Goal: Task Accomplishment & Management: Use online tool/utility

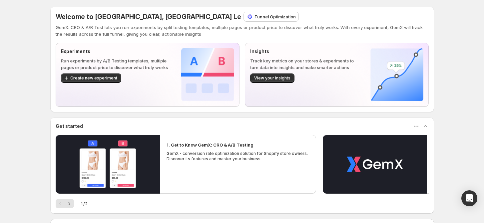
click at [255, 17] on p "Funnel Optimization" at bounding box center [275, 16] width 41 height 7
drag, startPoint x: 365, startPoint y: 1, endPoint x: 227, endPoint y: 23, distance: 138.9
click at [365, 1] on div "Welcome to GemX, Russia Le Funnel Optimization GemX: CRO & A/B Test lets you ru…" at bounding box center [242, 130] width 384 height 261
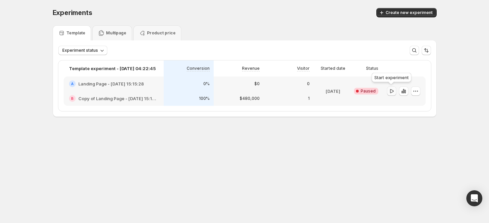
click at [390, 91] on icon "button" at bounding box center [392, 91] width 4 height 4
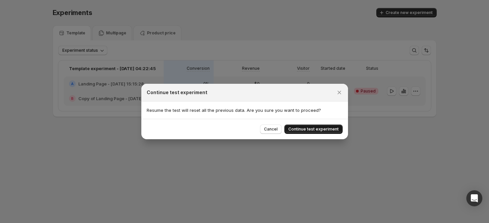
click at [336, 130] on span "Continue test experiment" at bounding box center [313, 128] width 50 height 5
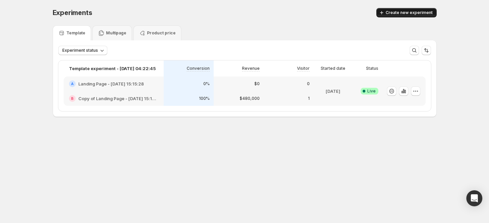
click at [394, 12] on span "Create new experiment" at bounding box center [409, 12] width 47 height 5
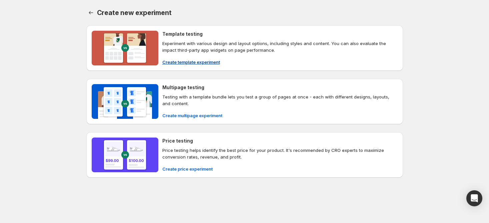
click at [190, 64] on span "Create template experiment" at bounding box center [191, 62] width 58 height 7
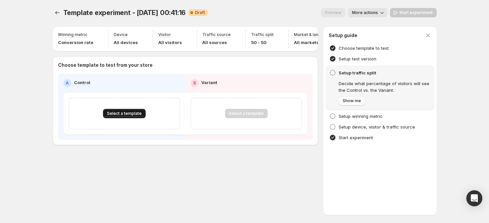
click at [134, 116] on span "Select a template" at bounding box center [124, 113] width 35 height 5
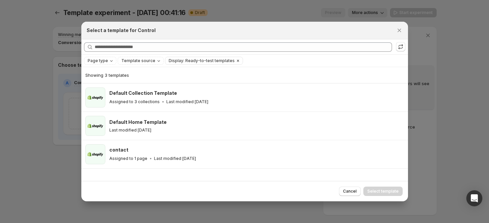
click at [199, 63] on span "Display: Ready-to-test templates" at bounding box center [202, 60] width 66 height 5
click at [401, 48] on icon ":r1t:" at bounding box center [400, 48] width 4 height 2
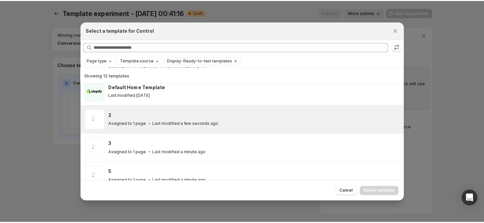
scroll to position [16, 0]
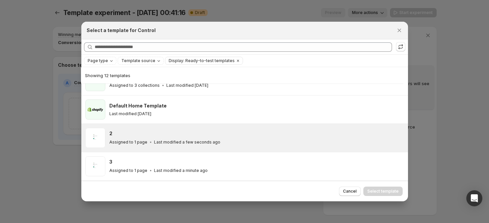
click at [163, 145] on div "2 Assigned to 1 page Last modified a few seconds ago" at bounding box center [256, 138] width 295 height 20
click at [376, 194] on span "Select template" at bounding box center [382, 190] width 31 height 5
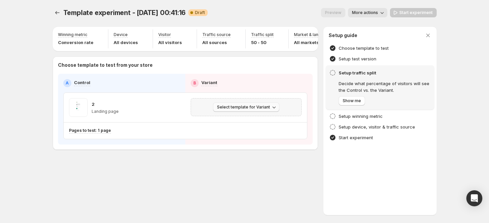
click at [240, 110] on span "Select template for Variant" at bounding box center [243, 106] width 53 height 5
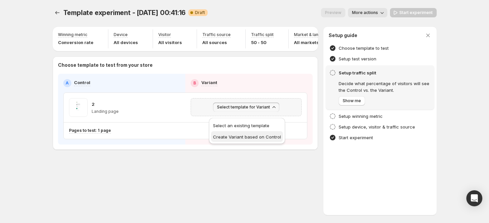
click at [229, 137] on span "Create Variant based on Control" at bounding box center [247, 136] width 68 height 5
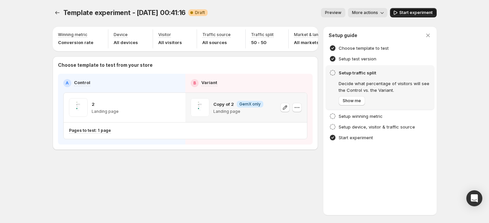
click at [408, 10] on span "Start experiment" at bounding box center [415, 12] width 33 height 5
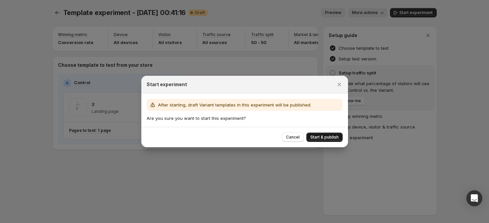
click at [318, 135] on span "Start & publish" at bounding box center [324, 136] width 28 height 5
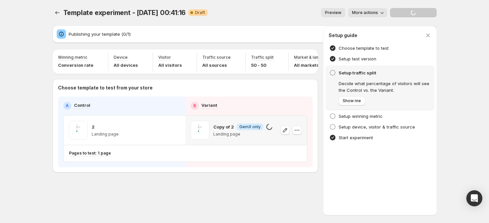
click at [373, 13] on span "More actions" at bounding box center [365, 12] width 26 height 5
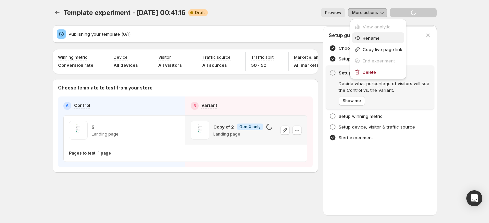
click at [366, 36] on span "Rename" at bounding box center [371, 37] width 17 height 5
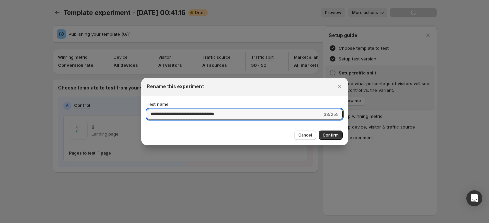
drag, startPoint x: 236, startPoint y: 113, endPoint x: 127, endPoint y: 118, distance: 109.7
click at [127, 222] on div "**********" at bounding box center [244, 223] width 489 height 0
type input "*"
click at [329, 135] on span "Confirm" at bounding box center [331, 134] width 16 height 5
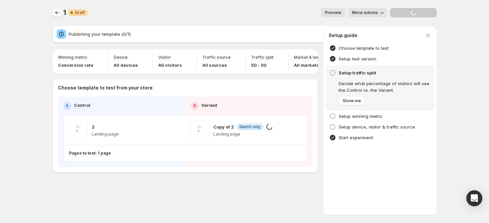
click at [57, 14] on icon "Experiments" at bounding box center [57, 12] width 7 height 7
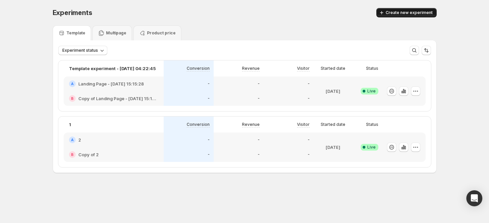
click at [412, 10] on span "Create new experiment" at bounding box center [409, 12] width 47 height 5
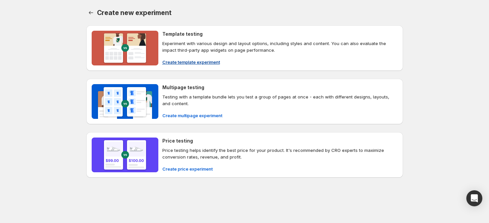
click at [200, 61] on span "Create template experiment" at bounding box center [191, 62] width 58 height 7
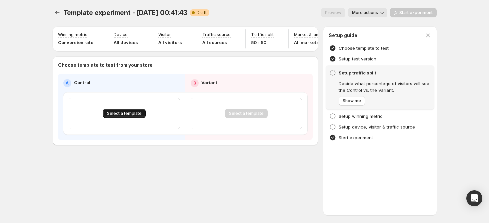
click at [133, 116] on span "Select a template" at bounding box center [124, 113] width 35 height 5
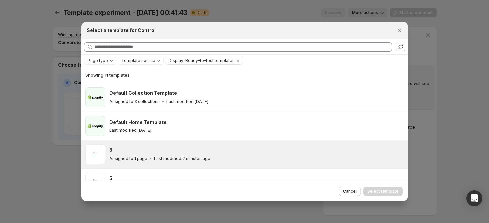
click at [127, 154] on div "3 Assigned to 1 page Last modified 2 minutes ago" at bounding box center [255, 153] width 293 height 15
click at [381, 189] on span "Select template" at bounding box center [382, 190] width 31 height 5
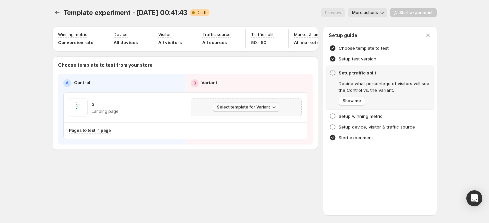
click at [265, 110] on span "Select template for Variant" at bounding box center [243, 106] width 53 height 5
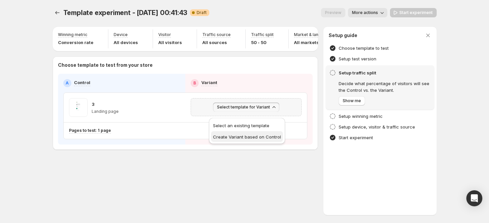
click at [244, 137] on span "Create Variant based on Control" at bounding box center [247, 136] width 68 height 5
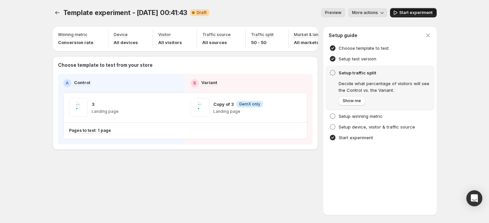
click at [411, 12] on span "Start experiment" at bounding box center [415, 12] width 33 height 5
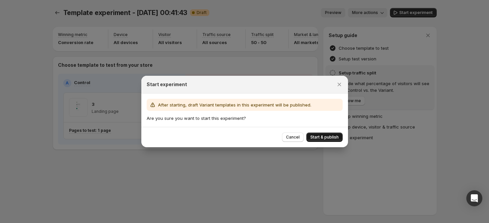
click at [321, 136] on span "Start & publish" at bounding box center [324, 136] width 28 height 5
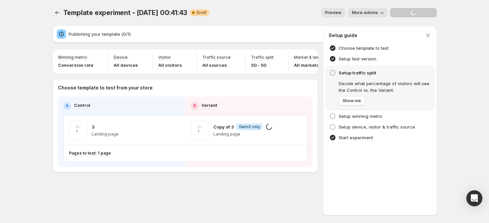
click at [377, 13] on span "More actions" at bounding box center [365, 12] width 26 height 5
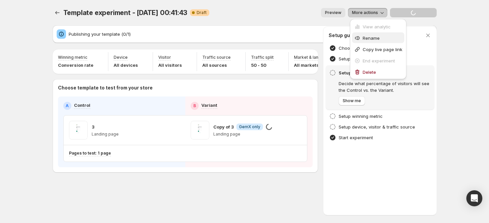
click at [378, 36] on span "Rename" at bounding box center [371, 37] width 17 height 5
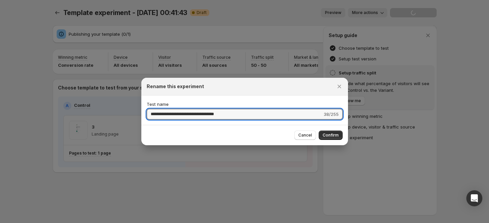
drag, startPoint x: 270, startPoint y: 109, endPoint x: 143, endPoint y: 123, distance: 127.7
click at [143, 123] on div "**********" at bounding box center [244, 109] width 207 height 29
type input "*"
click at [339, 133] on button "Confirm" at bounding box center [331, 134] width 24 height 9
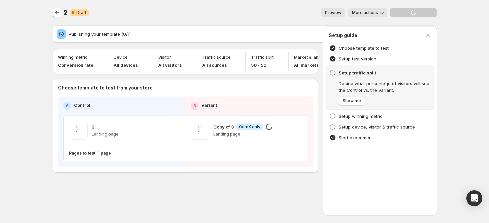
click at [56, 12] on icon "Experiments" at bounding box center [57, 12] width 7 height 7
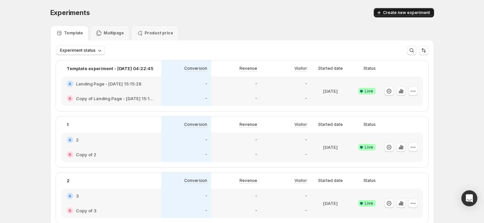
click at [395, 13] on span "Create new experiment" at bounding box center [406, 12] width 47 height 5
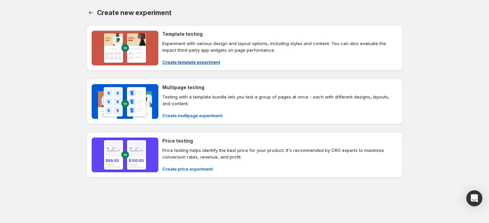
click at [199, 64] on span "Create template experiment" at bounding box center [191, 62] width 58 height 7
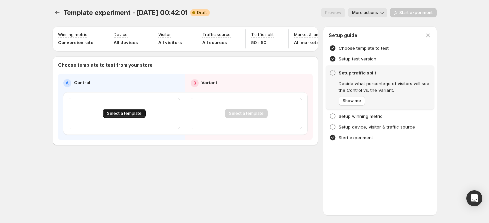
click at [134, 116] on span "Select a template" at bounding box center [124, 113] width 35 height 5
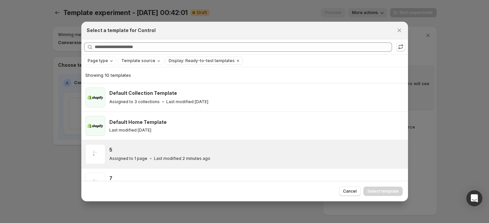
click at [140, 154] on div "5 Assigned to 1 page Last modified 2 minutes ago" at bounding box center [255, 153] width 293 height 15
click at [375, 193] on span "Select template" at bounding box center [382, 190] width 31 height 5
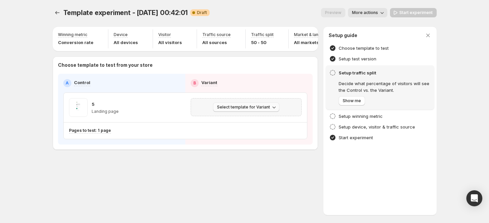
click at [263, 110] on span "Select template for Variant" at bounding box center [243, 106] width 53 height 5
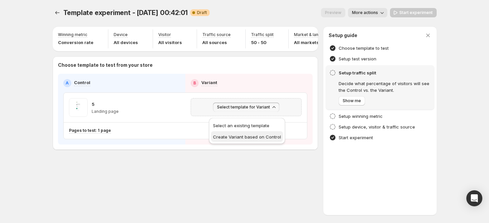
click at [245, 138] on span "Create Variant based on Control" at bounding box center [247, 136] width 68 height 5
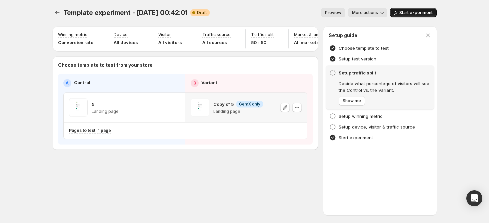
click at [417, 13] on span "Start experiment" at bounding box center [415, 12] width 33 height 5
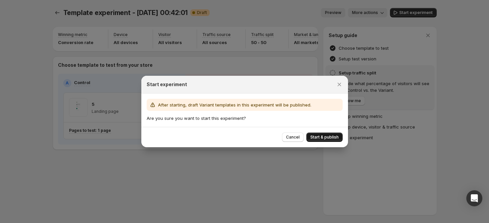
click at [310, 137] on button "Start & publish" at bounding box center [324, 136] width 36 height 9
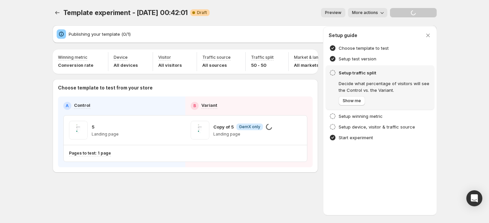
click at [378, 12] on span "More actions" at bounding box center [365, 12] width 26 height 5
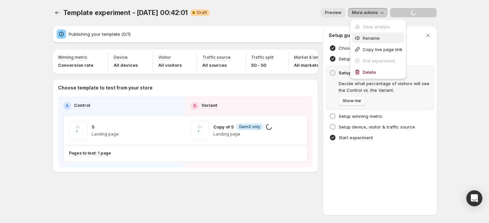
click at [371, 39] on span "Rename" at bounding box center [371, 37] width 17 height 5
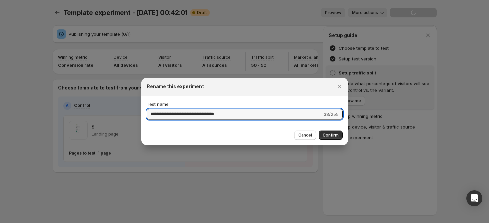
drag, startPoint x: 251, startPoint y: 116, endPoint x: 102, endPoint y: 110, distance: 148.7
click at [102, 222] on div "**********" at bounding box center [244, 223] width 489 height 0
type input "*"
click at [334, 136] on span "Confirm" at bounding box center [331, 134] width 16 height 5
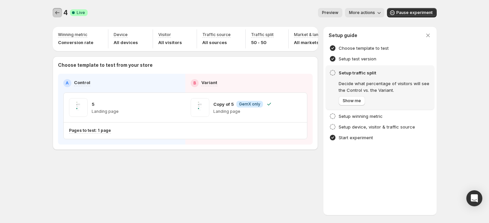
click at [56, 15] on icon "Experiments" at bounding box center [57, 12] width 7 height 7
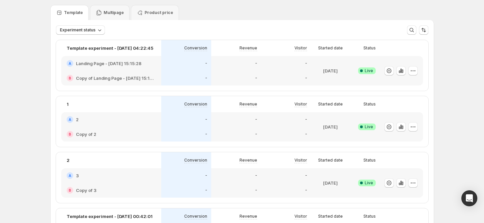
scroll to position [9, 0]
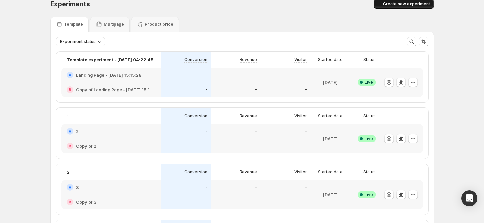
click at [407, 2] on span "Create new experiment" at bounding box center [406, 3] width 47 height 5
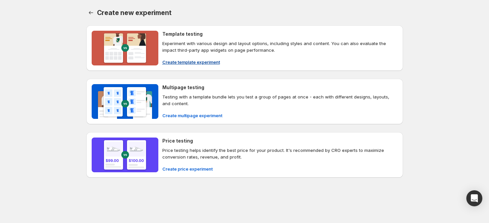
click at [198, 63] on span "Create template experiment" at bounding box center [191, 62] width 58 height 7
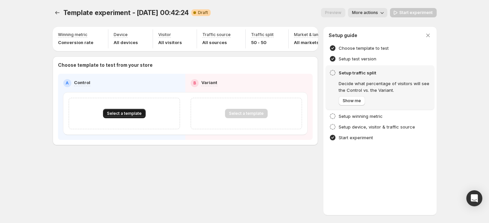
click at [140, 116] on span "Select a template" at bounding box center [124, 113] width 35 height 5
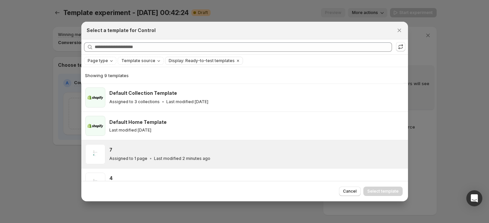
scroll to position [16, 0]
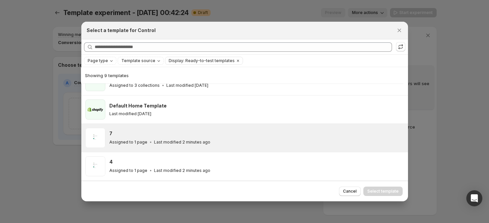
click at [146, 132] on div "7" at bounding box center [255, 133] width 293 height 7
click at [382, 194] on button "Select template" at bounding box center [382, 190] width 39 height 9
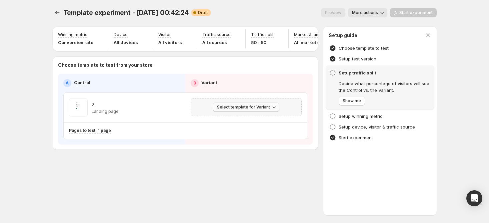
click at [273, 110] on icon "button" at bounding box center [274, 107] width 7 height 7
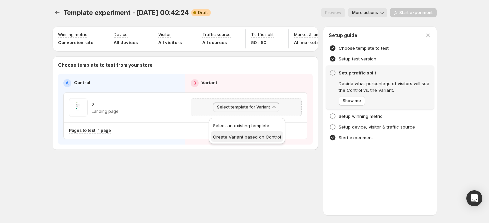
click at [243, 135] on span "Create Variant based on Control" at bounding box center [247, 136] width 68 height 5
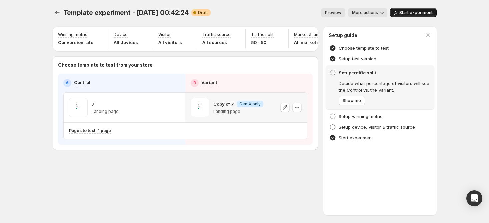
click at [417, 8] on button "Start experiment" at bounding box center [413, 12] width 47 height 9
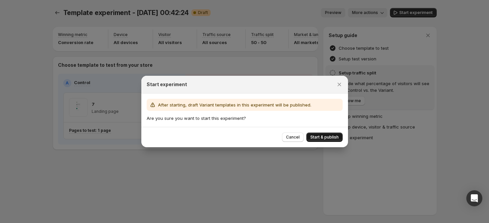
click at [327, 135] on span "Start & publish" at bounding box center [324, 136] width 28 height 5
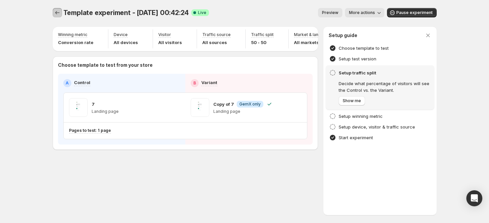
click at [57, 15] on icon "Experiments" at bounding box center [57, 12] width 7 height 7
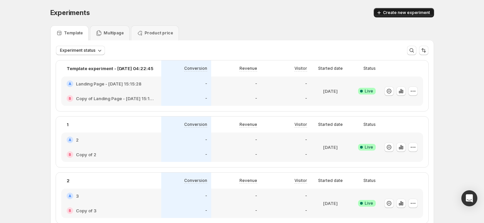
click at [412, 10] on span "Create new experiment" at bounding box center [406, 12] width 47 height 5
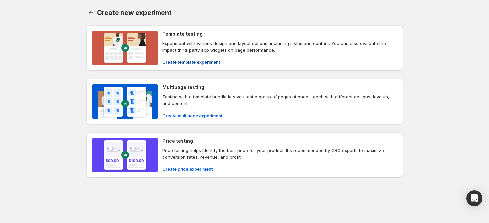
click at [184, 59] on span "Create template experiment" at bounding box center [191, 62] width 58 height 7
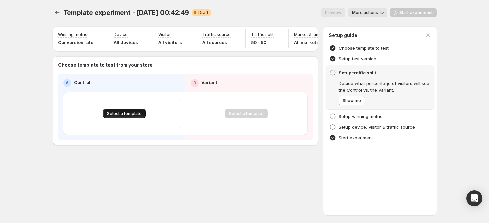
click at [132, 116] on span "Select a template" at bounding box center [124, 113] width 35 height 5
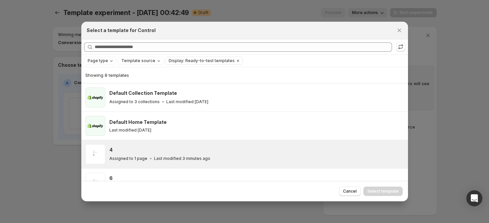
click at [140, 152] on div "4" at bounding box center [255, 149] width 293 height 7
click at [374, 193] on span "Select template" at bounding box center [382, 190] width 31 height 5
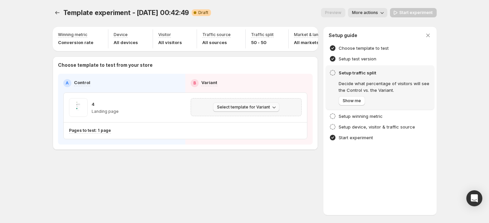
click at [263, 110] on span "Select template for Variant" at bounding box center [243, 106] width 53 height 5
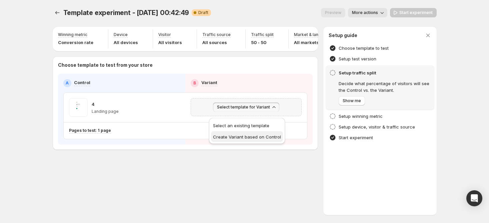
click at [256, 135] on span "Create Variant based on Control" at bounding box center [247, 136] width 68 height 5
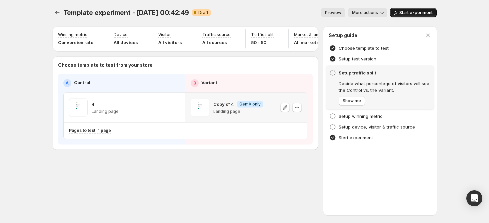
click at [407, 15] on button "Start experiment" at bounding box center [413, 12] width 47 height 9
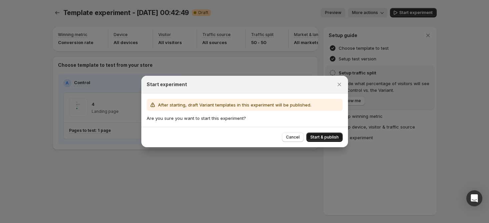
click at [325, 137] on span "Start & publish" at bounding box center [324, 136] width 28 height 5
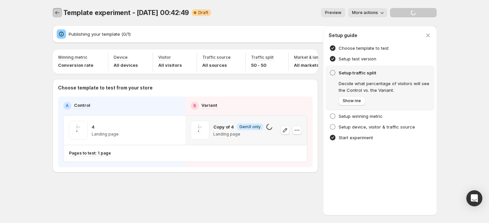
click at [58, 13] on icon "Experiments" at bounding box center [57, 12] width 4 height 3
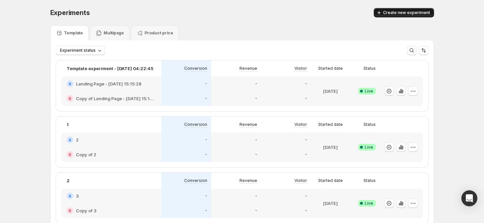
click at [403, 15] on span "Create new experiment" at bounding box center [406, 12] width 47 height 5
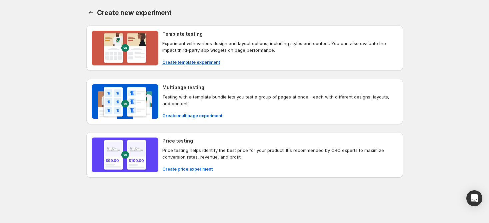
click at [188, 61] on span "Create template experiment" at bounding box center [191, 62] width 58 height 7
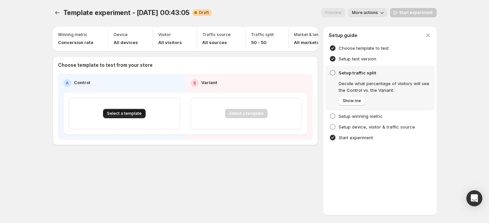
click at [129, 114] on button "Select a template" at bounding box center [124, 113] width 43 height 9
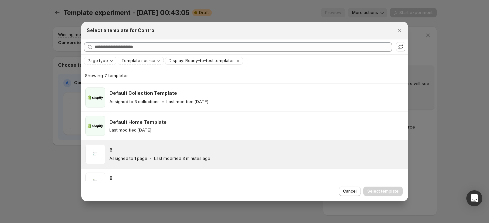
scroll to position [16, 0]
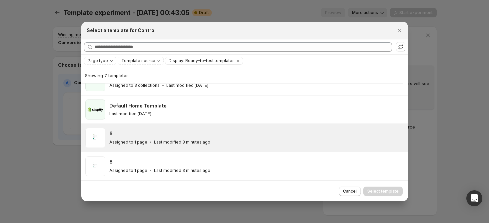
click at [131, 125] on div "6 Assigned to 1 page Last modified 3 minutes ago" at bounding box center [244, 138] width 327 height 28
click at [378, 189] on span "Select template" at bounding box center [382, 190] width 31 height 5
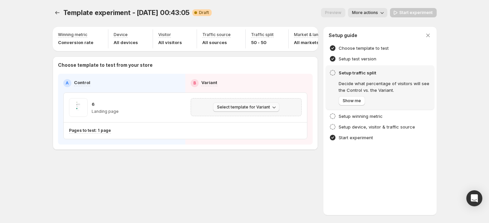
click at [265, 110] on span "Select template for Variant" at bounding box center [243, 106] width 53 height 5
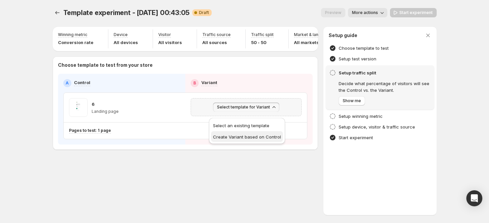
click at [248, 134] on span "Create Variant based on Control" at bounding box center [247, 136] width 68 height 5
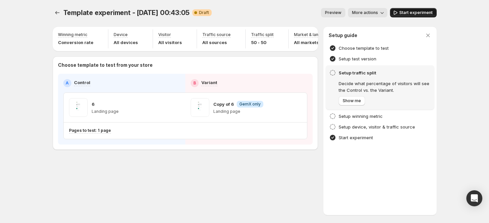
click at [406, 12] on span "Start experiment" at bounding box center [415, 12] width 33 height 5
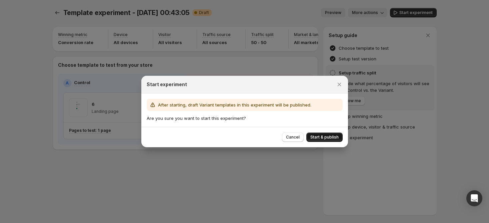
click at [315, 132] on button "Start & publish" at bounding box center [324, 136] width 36 height 9
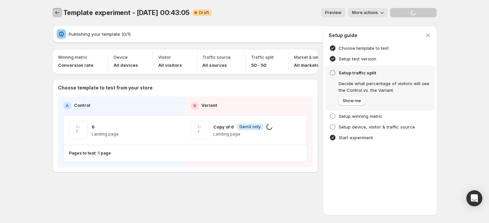
click at [56, 10] on icon "Experiments" at bounding box center [57, 12] width 7 height 7
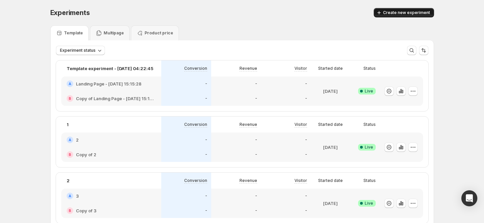
click at [387, 15] on span "Create new experiment" at bounding box center [406, 12] width 47 height 5
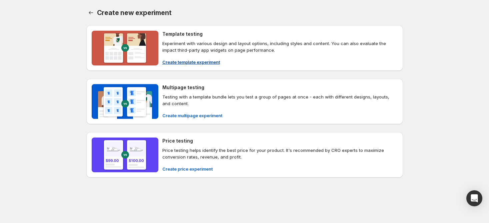
click at [182, 60] on span "Create template experiment" at bounding box center [191, 62] width 58 height 7
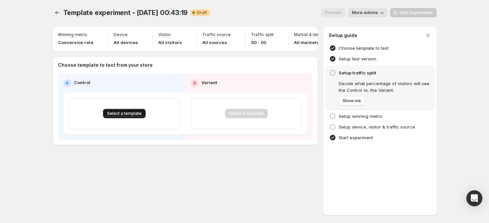
click at [130, 116] on span "Select a template" at bounding box center [124, 113] width 35 height 5
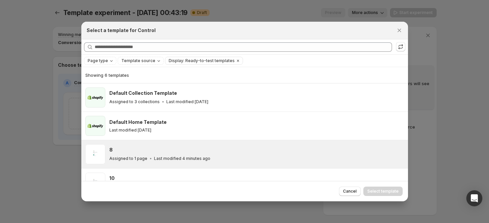
click at [130, 149] on div "8" at bounding box center [255, 149] width 293 height 7
click at [375, 191] on span "Select template" at bounding box center [382, 190] width 31 height 5
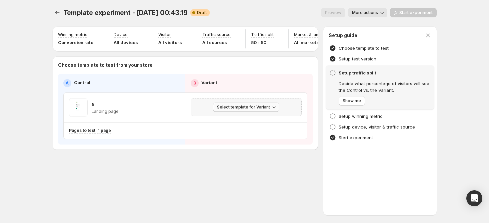
click at [264, 112] on button "Select template for Variant" at bounding box center [246, 106] width 66 height 9
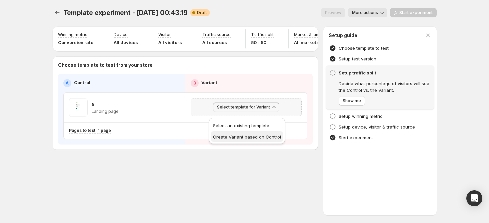
click at [254, 134] on span "Create Variant based on Control" at bounding box center [247, 136] width 68 height 5
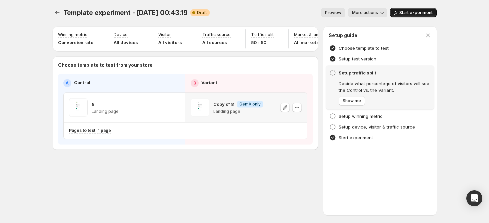
click at [413, 12] on span "Start experiment" at bounding box center [415, 12] width 33 height 5
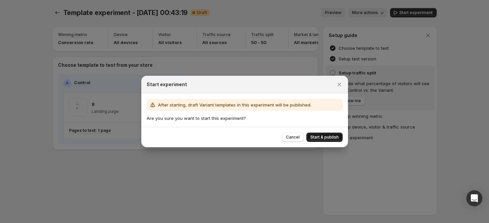
click at [323, 138] on span "Start & publish" at bounding box center [324, 136] width 28 height 5
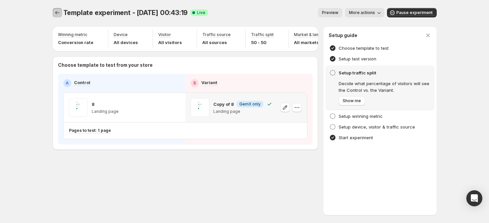
click at [56, 14] on icon "Experiments" at bounding box center [57, 12] width 7 height 7
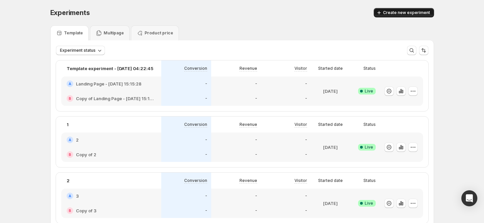
click at [392, 13] on span "Create new experiment" at bounding box center [406, 12] width 47 height 5
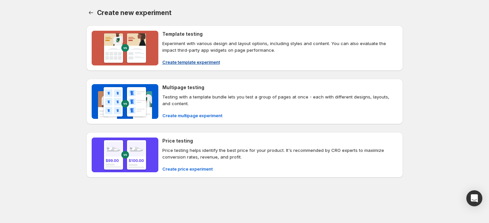
click at [189, 61] on span "Create template experiment" at bounding box center [191, 62] width 58 height 7
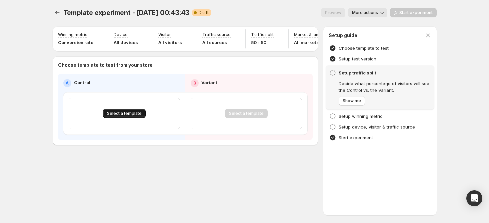
click at [128, 115] on span "Select a template" at bounding box center [124, 113] width 35 height 5
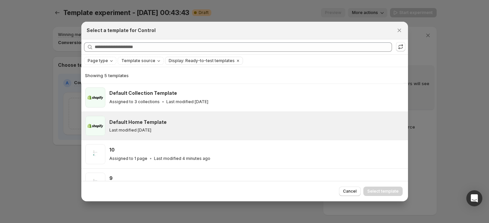
scroll to position [16, 0]
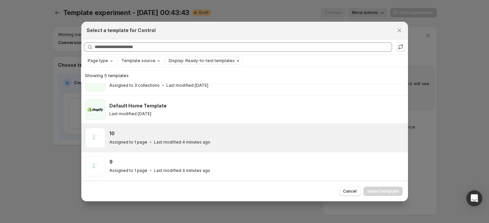
drag, startPoint x: 144, startPoint y: 134, endPoint x: 179, endPoint y: 134, distance: 34.7
click at [144, 134] on div "10" at bounding box center [255, 133] width 293 height 7
click at [378, 192] on span "Select template" at bounding box center [382, 190] width 31 height 5
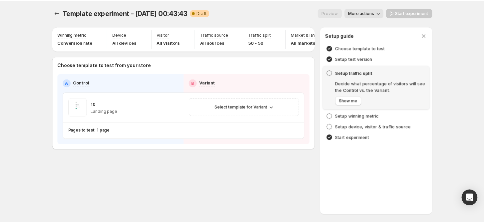
scroll to position [16, 0]
click at [260, 110] on span "Select template for Variant" at bounding box center [243, 106] width 53 height 5
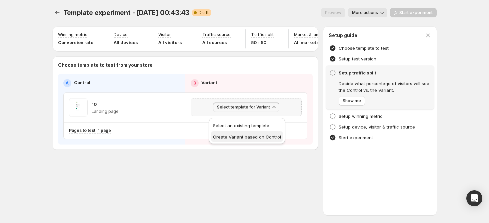
click at [245, 136] on span "Create Variant based on Control" at bounding box center [247, 136] width 68 height 5
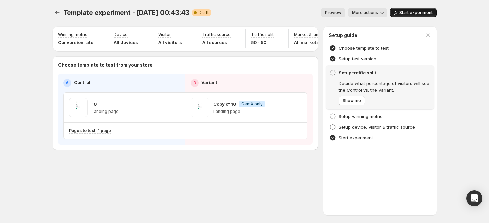
click at [415, 14] on span "Start experiment" at bounding box center [415, 12] width 33 height 5
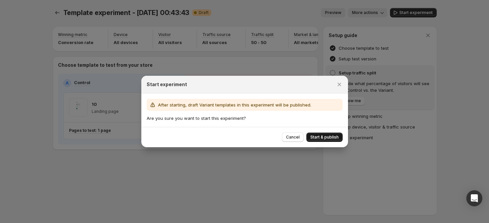
click at [329, 137] on span "Start & publish" at bounding box center [324, 136] width 28 height 5
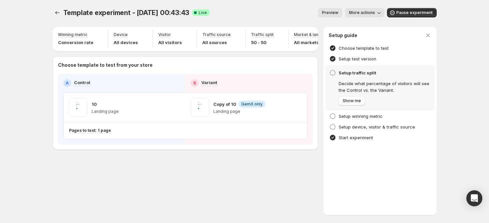
click at [459, 57] on div "Template experiment - Oct 15, 00:43:43. This page is ready Template experiment …" at bounding box center [244, 111] width 489 height 223
click at [61, 14] on button "Experiments" at bounding box center [57, 12] width 9 height 9
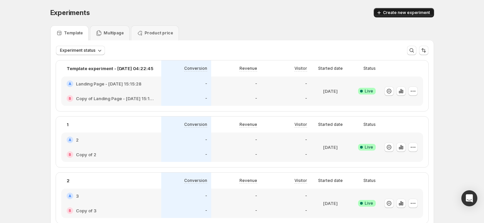
click at [408, 14] on span "Create new experiment" at bounding box center [406, 12] width 47 height 5
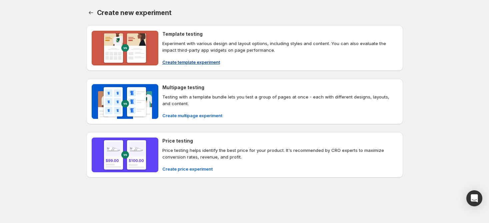
click at [191, 63] on span "Create template experiment" at bounding box center [191, 62] width 58 height 7
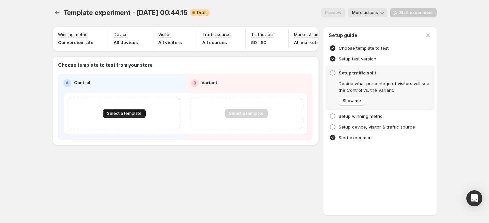
click at [129, 116] on span "Select a template" at bounding box center [124, 113] width 35 height 5
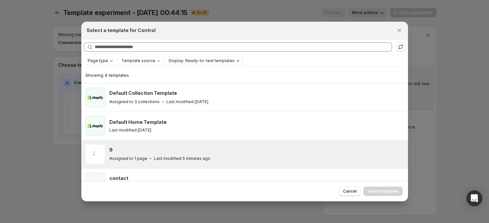
click at [139, 147] on div "9" at bounding box center [255, 149] width 293 height 7
click at [378, 188] on button "Select template" at bounding box center [382, 190] width 39 height 9
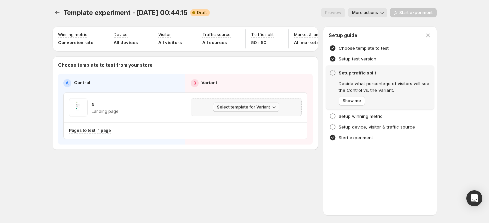
click at [260, 110] on span "Select template for Variant" at bounding box center [243, 106] width 53 height 5
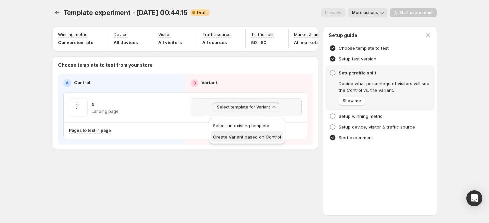
click at [256, 137] on span "Create Variant based on Control" at bounding box center [247, 136] width 68 height 5
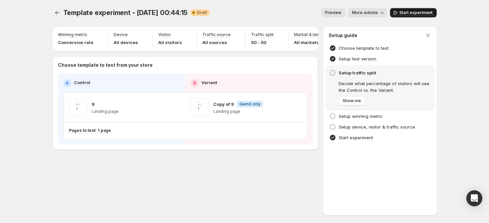
click at [417, 16] on button "Start experiment" at bounding box center [413, 12] width 47 height 9
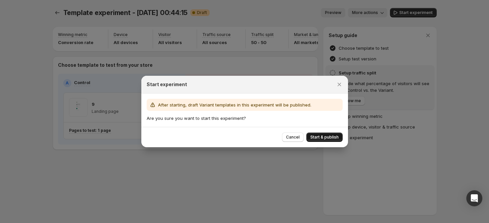
click at [324, 135] on span "Start & publish" at bounding box center [324, 136] width 28 height 5
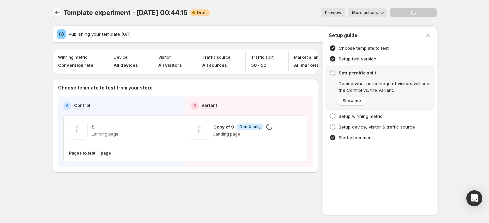
click at [56, 12] on icon "Experiments" at bounding box center [57, 12] width 4 height 3
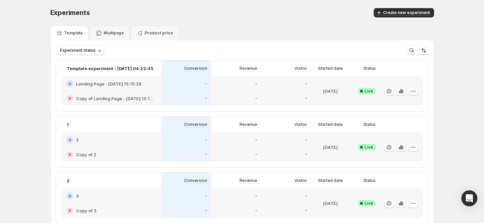
click at [416, 91] on icon "button" at bounding box center [415, 90] width 1 height 1
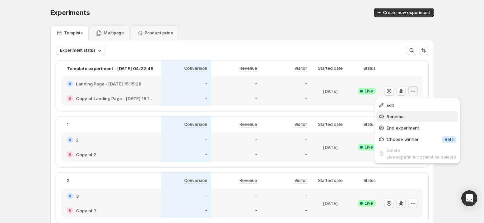
click at [399, 116] on span "Rename" at bounding box center [395, 116] width 17 height 5
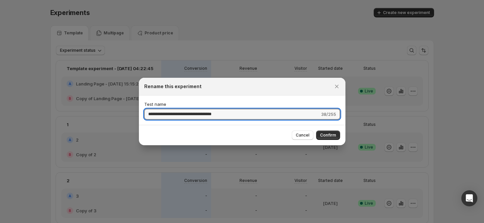
drag, startPoint x: 237, startPoint y: 116, endPoint x: 124, endPoint y: 110, distance: 113.4
type input "*"
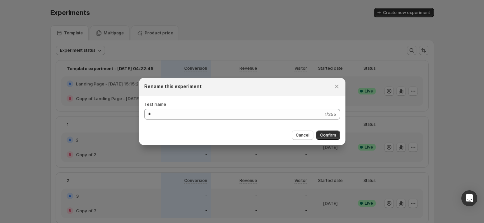
click at [330, 129] on div "Cancel Confirm" at bounding box center [242, 135] width 207 height 20
click at [327, 135] on span "Confirm" at bounding box center [328, 134] width 16 height 5
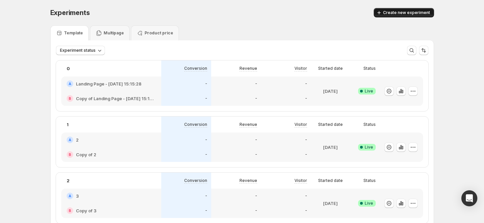
click at [405, 13] on span "Create new experiment" at bounding box center [406, 12] width 47 height 5
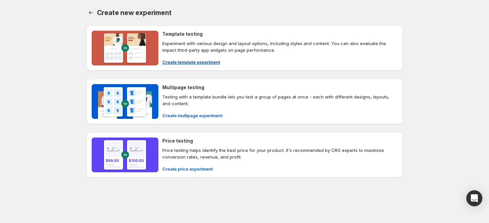
click at [181, 63] on span "Create template experiment" at bounding box center [191, 62] width 58 height 7
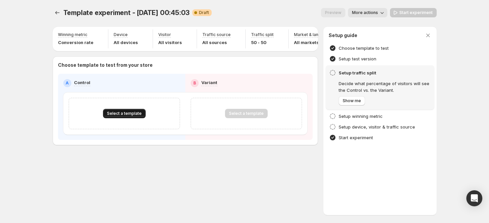
click at [130, 113] on div "Select a template" at bounding box center [124, 113] width 111 height 31
click at [126, 116] on span "Select a template" at bounding box center [124, 113] width 35 height 5
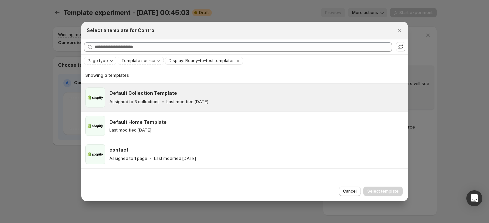
click at [152, 100] on p "Assigned to 3 collections" at bounding box center [134, 101] width 50 height 5
click at [376, 191] on span "Select template" at bounding box center [382, 190] width 31 height 5
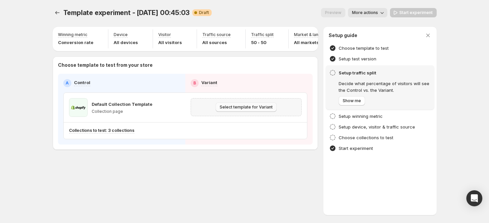
click at [236, 110] on span "Select template for Variant" at bounding box center [246, 106] width 53 height 5
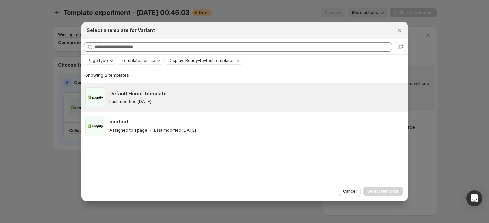
click at [177, 101] on div "Last modified 5 days ago" at bounding box center [255, 101] width 293 height 5
click at [380, 191] on span "Select template" at bounding box center [382, 190] width 31 height 5
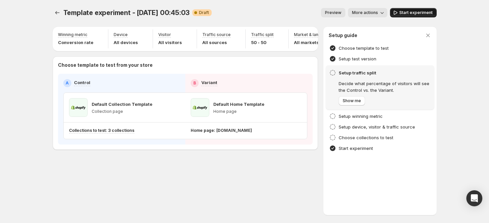
click at [416, 12] on span "Start experiment" at bounding box center [415, 12] width 33 height 5
click at [455, 75] on div "Template experiment - Oct 15, 00:45:03. This page is ready Template experiment …" at bounding box center [244, 111] width 489 height 223
click at [59, 14] on icon "Experiments" at bounding box center [57, 12] width 7 height 7
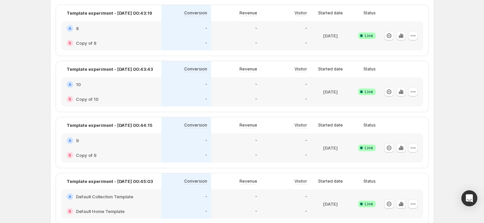
scroll to position [489, 0]
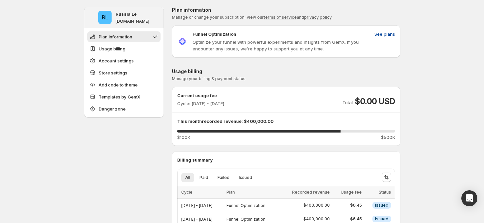
click at [383, 34] on span "See plans" at bounding box center [385, 34] width 21 height 7
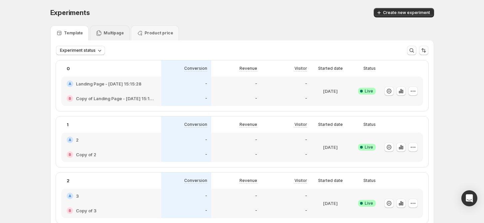
click at [111, 30] on p "Multipage" at bounding box center [114, 32] width 20 height 5
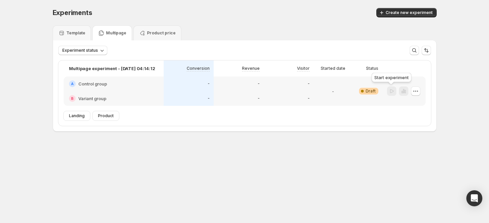
click at [391, 91] on div at bounding box center [391, 91] width 9 height 10
click at [394, 92] on div at bounding box center [391, 91] width 9 height 10
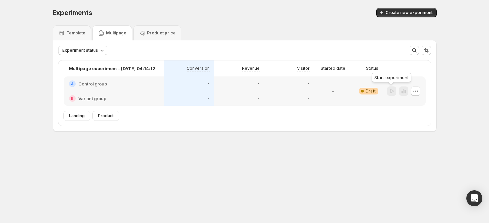
click at [394, 92] on div at bounding box center [391, 91] width 9 height 10
click at [393, 77] on div "Start experiment" at bounding box center [391, 78] width 42 height 15
click at [412, 92] on button "button" at bounding box center [415, 90] width 9 height 9
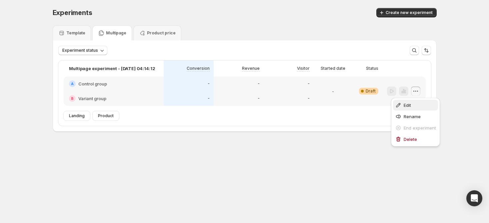
click at [401, 101] on button "Edit" at bounding box center [415, 105] width 45 height 11
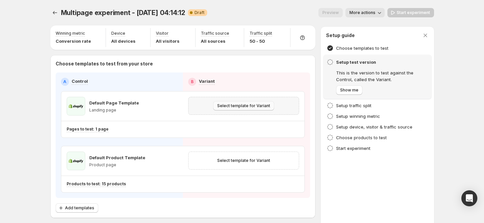
click at [239, 106] on span "Select template for Variant" at bounding box center [243, 105] width 53 height 5
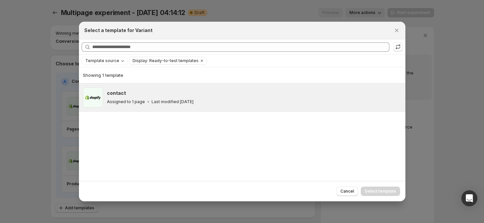
click at [211, 100] on div "Assigned to 1 page Last modified 5 days ago" at bounding box center [253, 101] width 293 height 7
click at [370, 189] on span "Select template" at bounding box center [380, 190] width 31 height 5
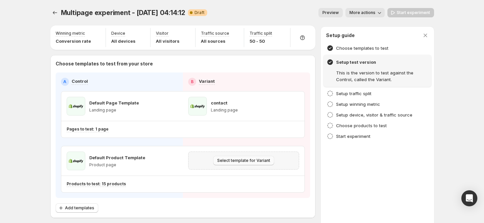
click at [259, 162] on span "Select template for Variant" at bounding box center [243, 160] width 53 height 5
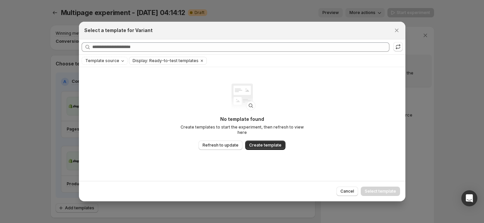
drag, startPoint x: 399, startPoint y: 29, endPoint x: 330, endPoint y: 6, distance: 72.0
click at [398, 29] on icon "Close" at bounding box center [397, 30] width 7 height 7
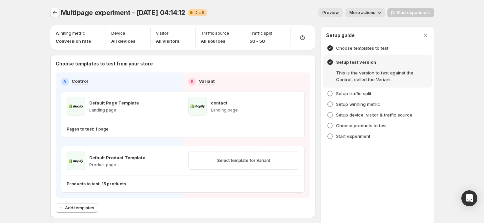
click at [58, 11] on icon "Experiments" at bounding box center [55, 12] width 7 height 7
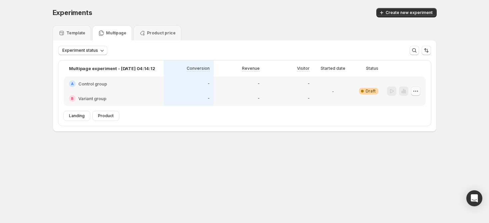
click at [415, 91] on icon "button" at bounding box center [415, 90] width 1 height 1
click at [402, 106] on div "Edit" at bounding box center [415, 105] width 41 height 7
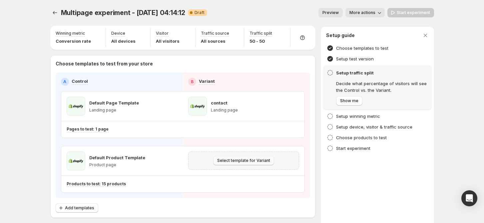
click at [246, 157] on button "Select template for Variant" at bounding box center [243, 160] width 61 height 9
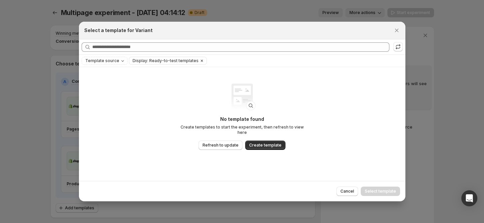
click at [175, 60] on span "Display: Ready-to-test templates" at bounding box center [166, 60] width 66 height 5
click at [400, 47] on icon ":r4c:" at bounding box center [398, 48] width 4 height 2
click at [397, 47] on icon ":r4c:" at bounding box center [398, 48] width 4 height 2
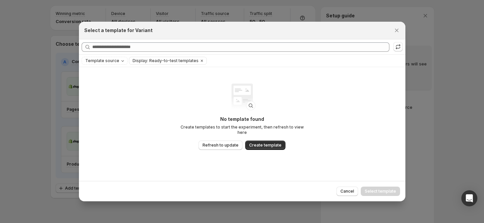
scroll to position [30, 0]
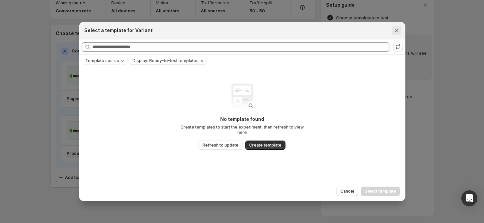
click at [397, 32] on icon "Close" at bounding box center [397, 30] width 7 height 7
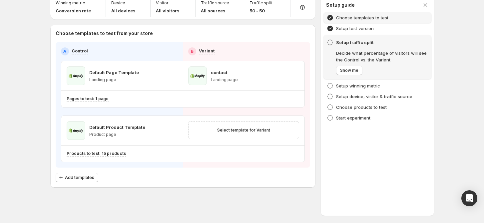
scroll to position [0, 0]
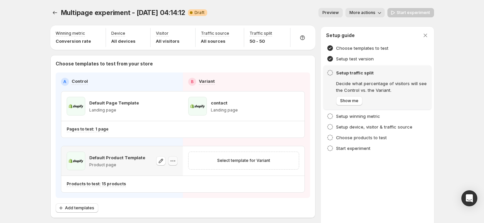
click at [173, 160] on icon "button" at bounding box center [172, 160] width 1 height 1
click at [295, 184] on icon "button" at bounding box center [294, 184] width 7 height 7
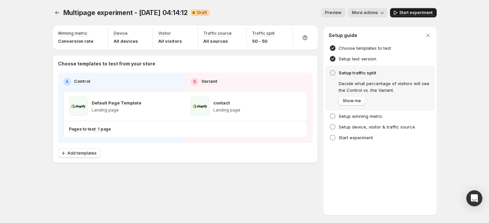
click at [411, 12] on span "Start experiment" at bounding box center [415, 12] width 33 height 5
click at [58, 12] on icon "Experiments" at bounding box center [57, 12] width 7 height 7
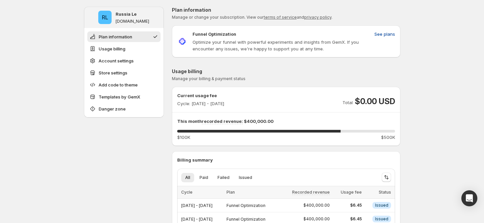
click at [385, 33] on span "See plans" at bounding box center [385, 34] width 21 height 7
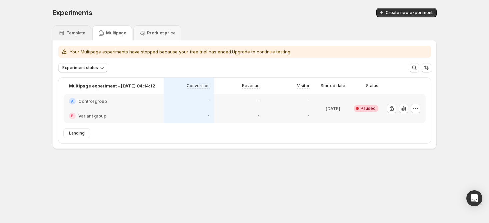
click at [77, 31] on p "Template" at bounding box center [75, 32] width 19 height 5
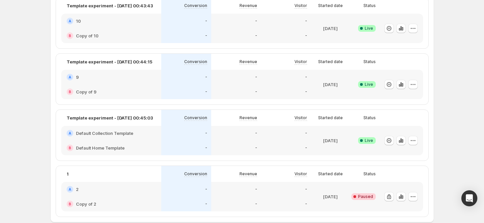
scroll to position [488, 0]
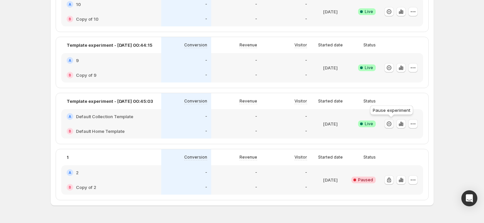
click at [392, 124] on icon "button" at bounding box center [389, 123] width 5 height 5
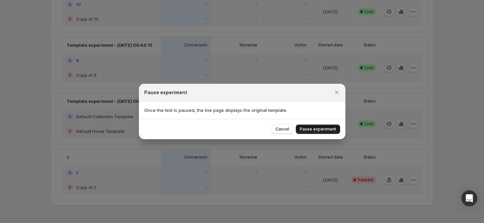
click at [334, 127] on span "Pause experiment" at bounding box center [318, 128] width 36 height 5
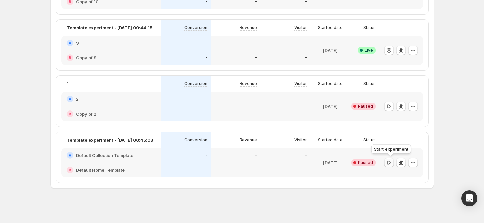
click at [393, 160] on icon "button" at bounding box center [389, 162] width 7 height 7
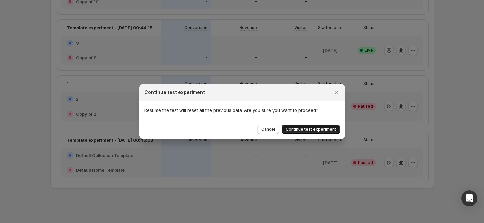
click at [328, 127] on span "Continue test experiment" at bounding box center [311, 128] width 50 height 5
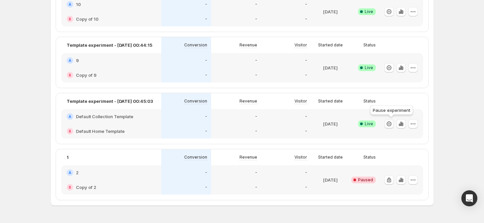
click at [394, 124] on button "button" at bounding box center [389, 123] width 9 height 9
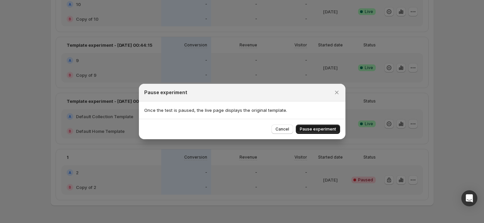
click at [333, 130] on span "Pause experiment" at bounding box center [318, 128] width 36 height 5
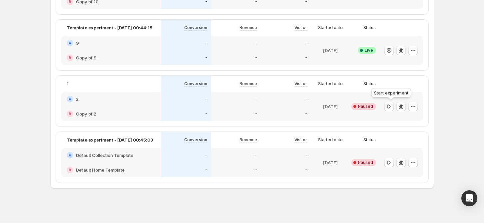
click at [391, 106] on icon "button" at bounding box center [389, 106] width 7 height 7
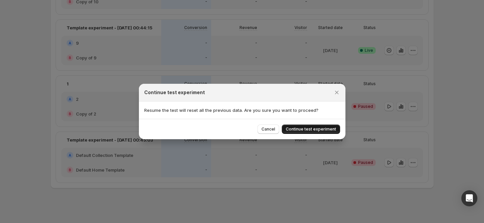
click at [329, 130] on span "Continue test experiment" at bounding box center [311, 128] width 50 height 5
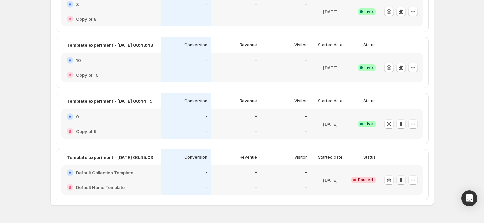
click at [402, 179] on icon "button" at bounding box center [400, 179] width 1 height 4
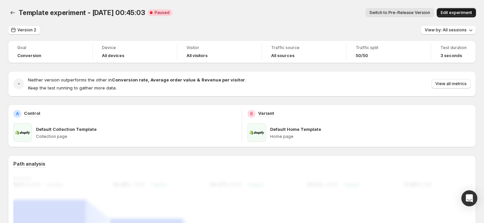
click at [460, 12] on span "Edit experiment" at bounding box center [456, 12] width 31 height 5
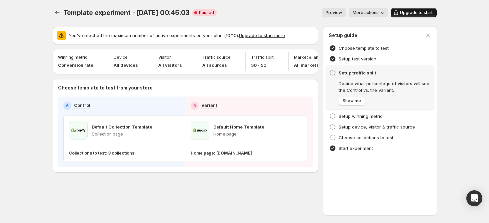
click at [419, 12] on span "Upgrade to start" at bounding box center [416, 12] width 33 height 5
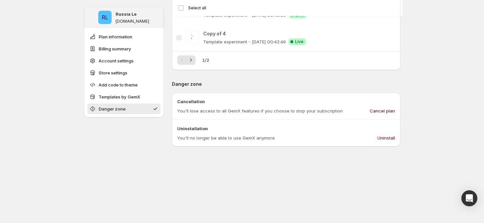
scroll to position [699, 0]
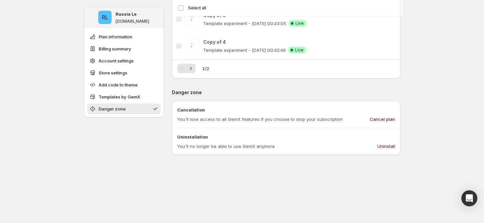
click at [386, 120] on span "Cancel plan" at bounding box center [382, 119] width 25 height 7
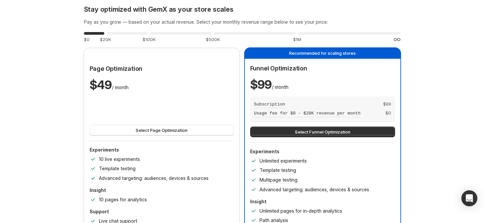
scroll to position [0, 0]
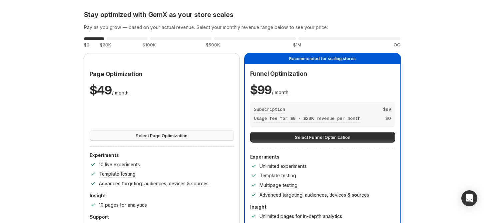
click at [151, 135] on span "Select Page Optimization" at bounding box center [162, 135] width 52 height 7
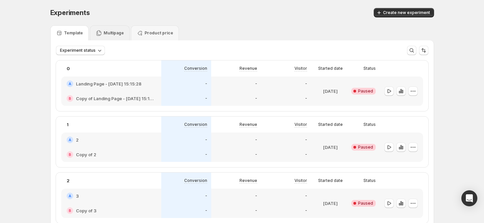
click at [116, 32] on p "Multipage" at bounding box center [114, 32] width 20 height 5
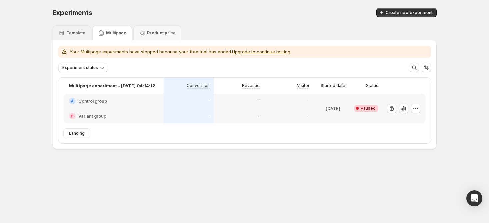
click at [65, 30] on div "Template" at bounding box center [71, 33] width 27 height 7
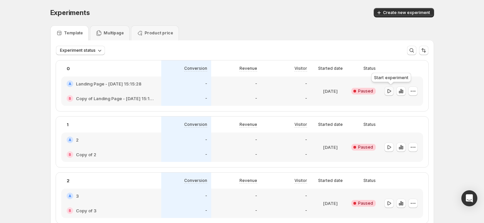
click at [393, 93] on icon "button" at bounding box center [389, 91] width 7 height 7
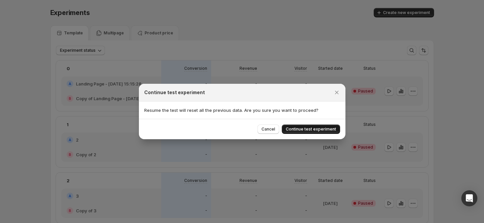
click at [334, 125] on button "Continue test experiment" at bounding box center [311, 128] width 58 height 9
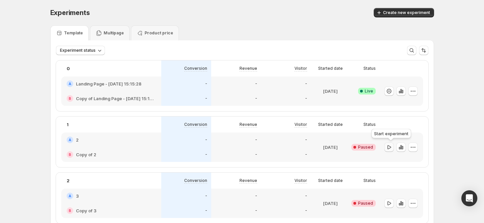
click at [394, 146] on button "button" at bounding box center [389, 146] width 9 height 9
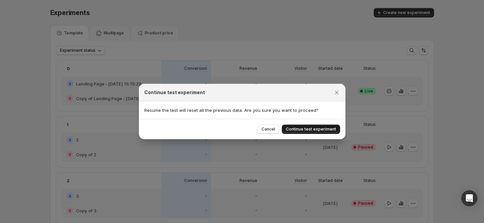
click at [332, 130] on span "Continue test experiment" at bounding box center [311, 128] width 50 height 5
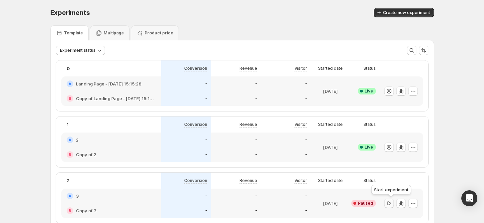
click at [393, 201] on icon "button" at bounding box center [389, 203] width 7 height 7
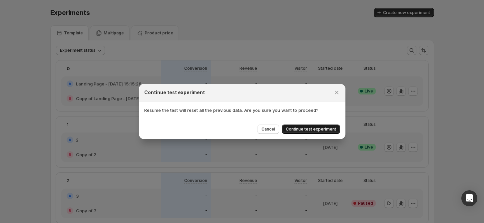
click at [328, 131] on span "Continue test experiment" at bounding box center [311, 128] width 50 height 5
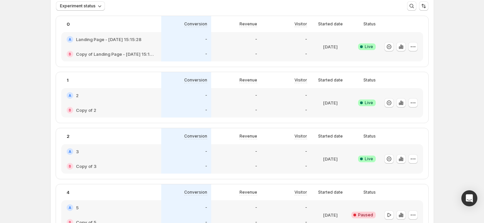
scroll to position [89, 0]
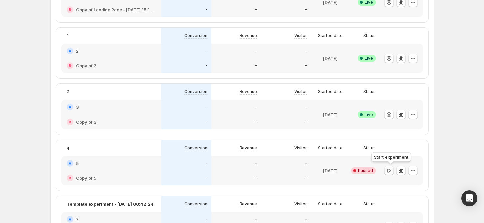
click at [389, 172] on icon "button" at bounding box center [389, 170] width 7 height 7
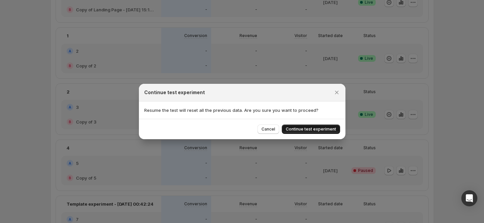
click at [313, 131] on span "Continue test experiment" at bounding box center [311, 128] width 50 height 5
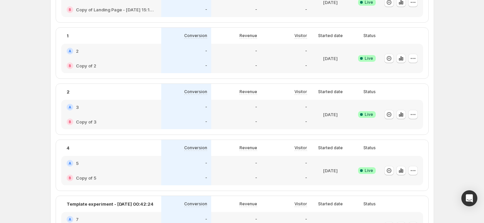
scroll to position [133, 0]
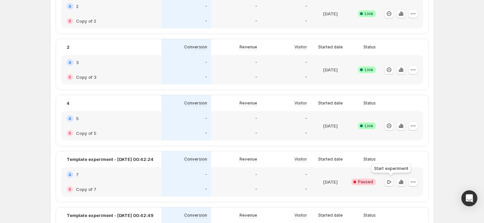
click at [390, 178] on icon "button" at bounding box center [389, 181] width 7 height 7
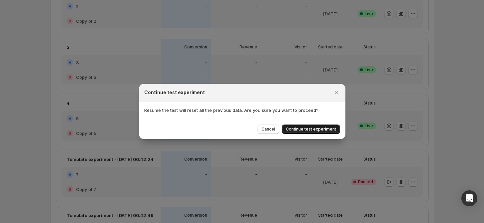
click at [318, 131] on span "Continue test experiment" at bounding box center [311, 128] width 50 height 5
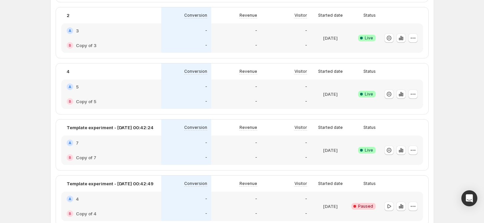
scroll to position [178, 0]
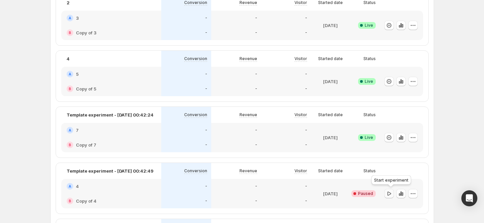
click at [389, 195] on icon "button" at bounding box center [389, 193] width 7 height 7
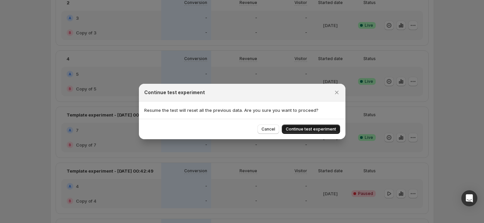
click at [318, 130] on span "Continue test experiment" at bounding box center [311, 128] width 50 height 5
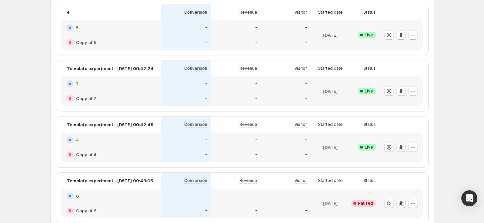
scroll to position [267, 0]
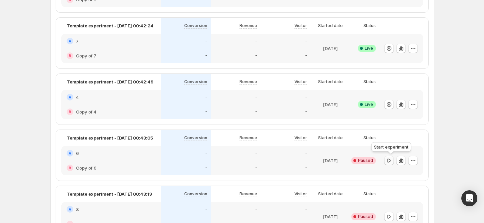
click at [392, 160] on icon "button" at bounding box center [389, 160] width 7 height 7
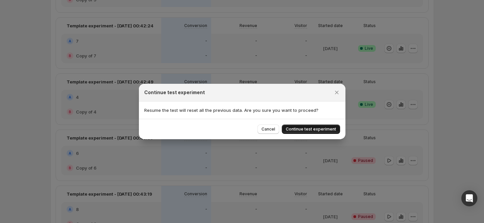
click at [331, 127] on span "Continue test experiment" at bounding box center [311, 128] width 50 height 5
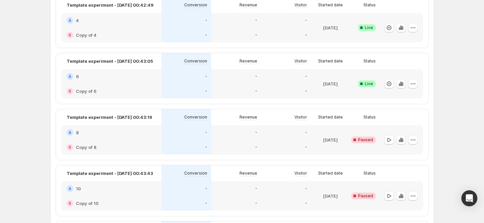
scroll to position [355, 0]
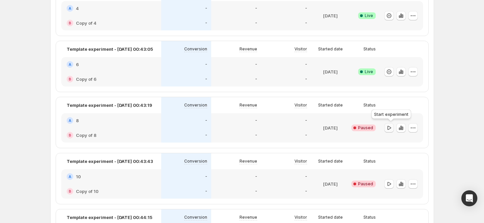
click at [391, 128] on icon "button" at bounding box center [390, 127] width 4 height 4
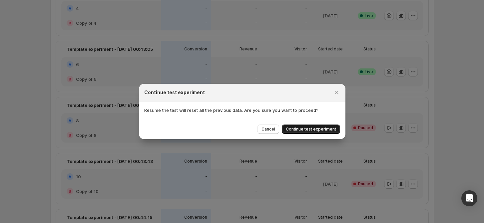
click at [327, 130] on span "Continue test experiment" at bounding box center [311, 128] width 50 height 5
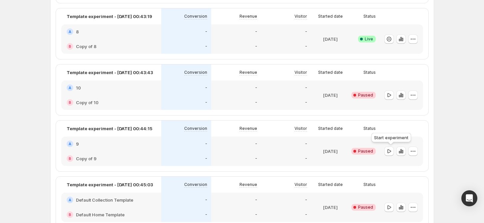
scroll to position [444, 0]
click at [391, 95] on icon "button" at bounding box center [389, 94] width 7 height 7
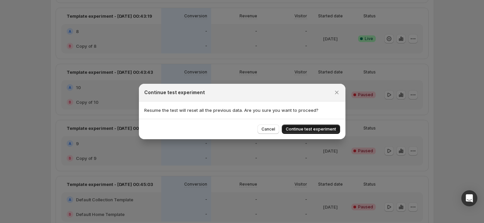
click at [321, 128] on span "Continue test experiment" at bounding box center [311, 128] width 50 height 5
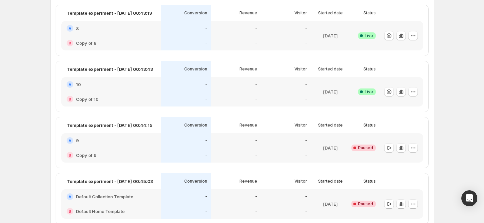
scroll to position [489, 0]
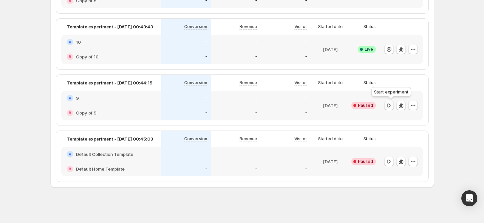
click at [391, 106] on icon "button" at bounding box center [389, 105] width 7 height 7
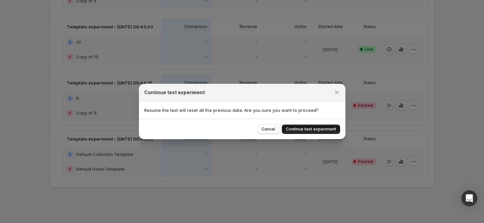
click at [320, 130] on span "Continue test experiment" at bounding box center [311, 128] width 50 height 5
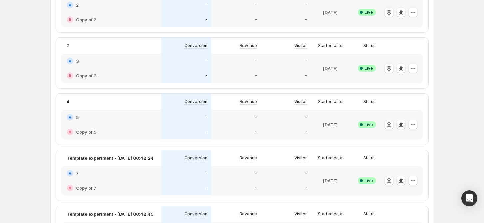
scroll to position [0, 0]
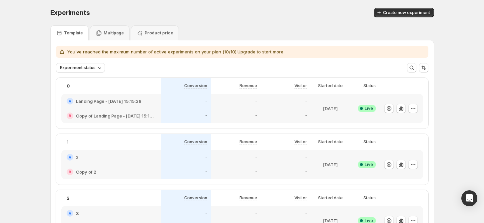
click at [265, 52] on button "Upgrade to start more" at bounding box center [261, 51] width 46 height 5
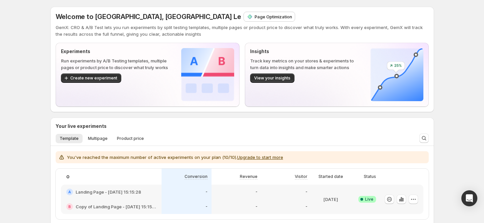
click at [244, 20] on div "Page Optimization" at bounding box center [269, 16] width 51 height 9
